Goal: Find specific page/section: Find specific page/section

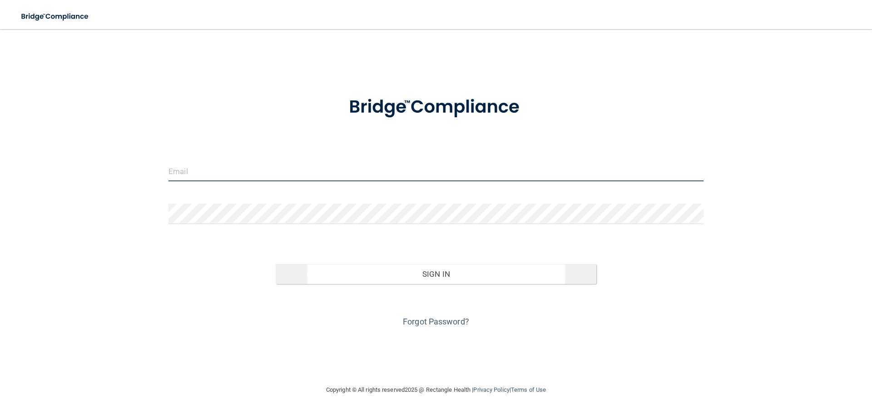
type input "[EMAIL_ADDRESS][DOMAIN_NAME]"
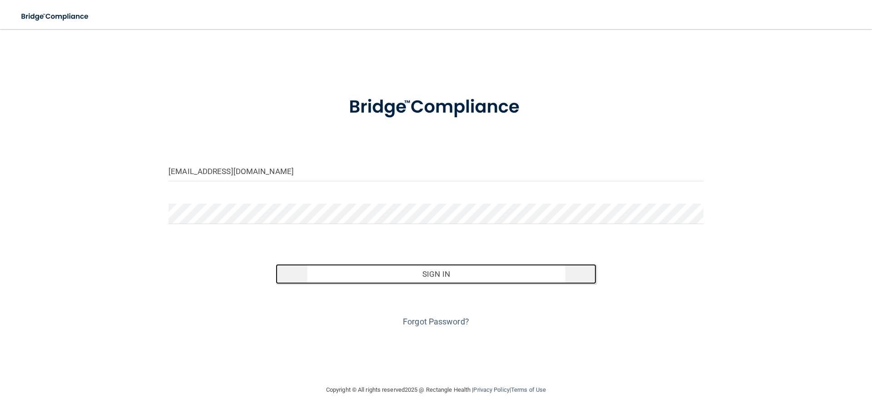
click at [463, 275] on button "Sign In" at bounding box center [436, 274] width 321 height 20
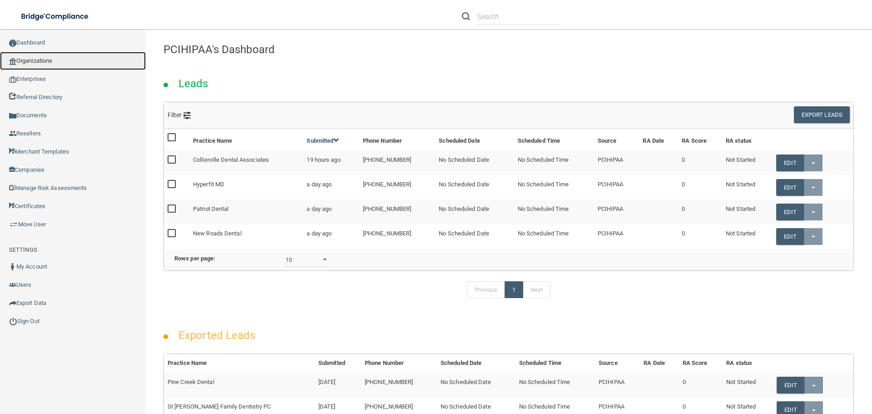
click at [45, 59] on link "Organizations" at bounding box center [73, 61] width 146 height 18
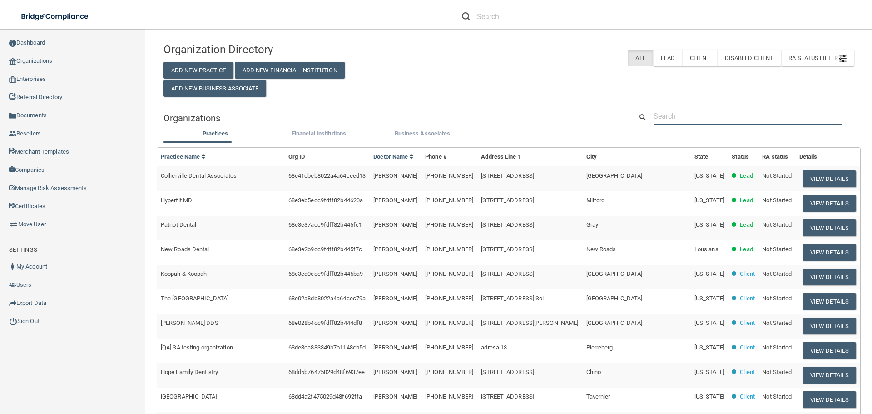
click at [700, 115] on input "text" at bounding box center [747, 116] width 189 height 17
click at [693, 118] on input "text" at bounding box center [747, 116] width 189 height 17
paste input "The Vascular Experts"
type input "The Vascular Experts"
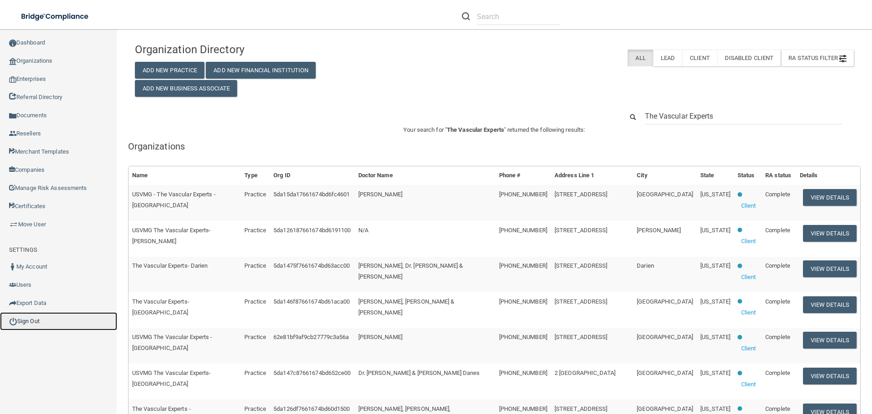
click at [35, 317] on link "Sign Out" at bounding box center [58, 321] width 117 height 18
